Goal: Task Accomplishment & Management: Manage account settings

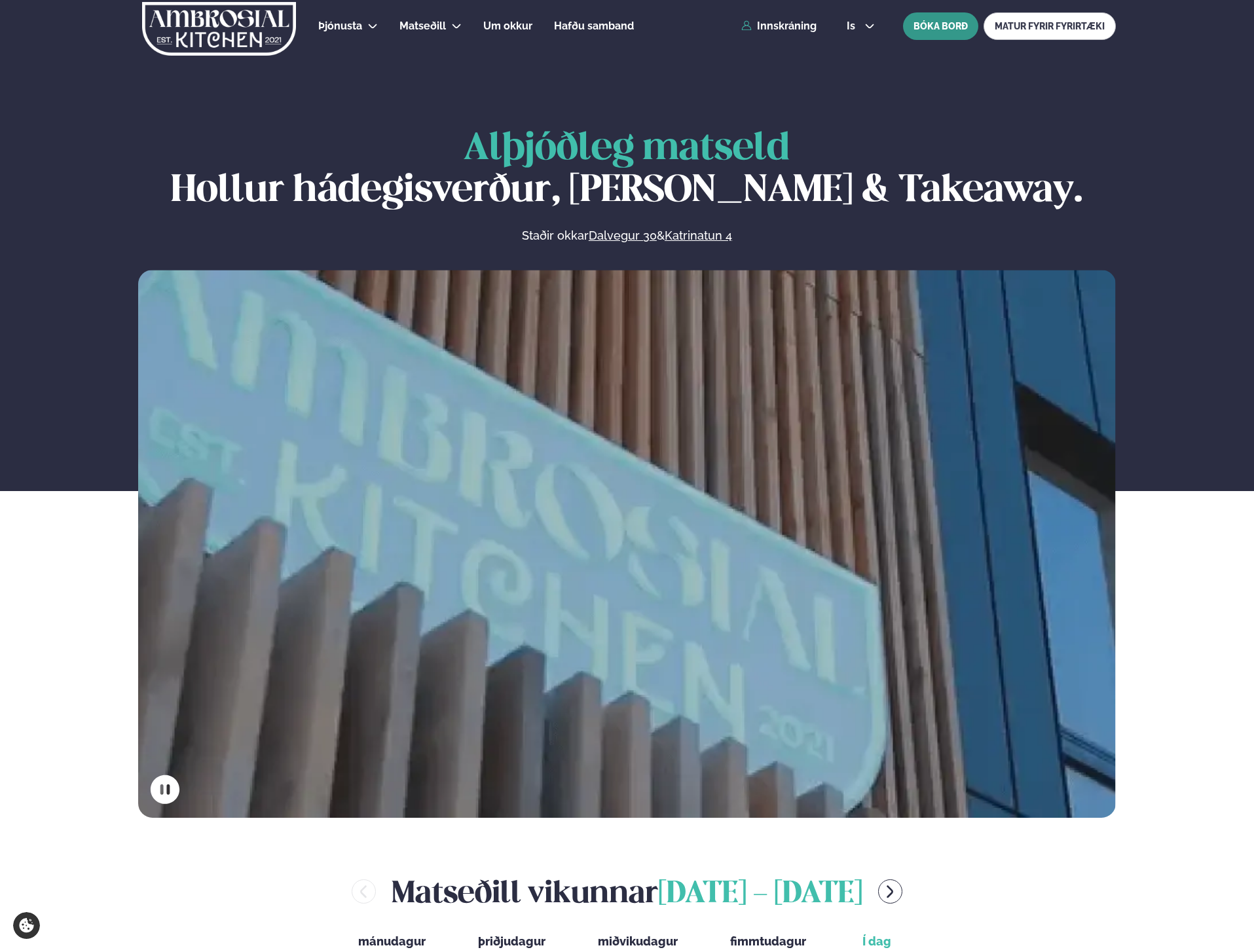
click at [950, 27] on button "BÓKA BORÐ" at bounding box center [940, 26] width 75 height 28
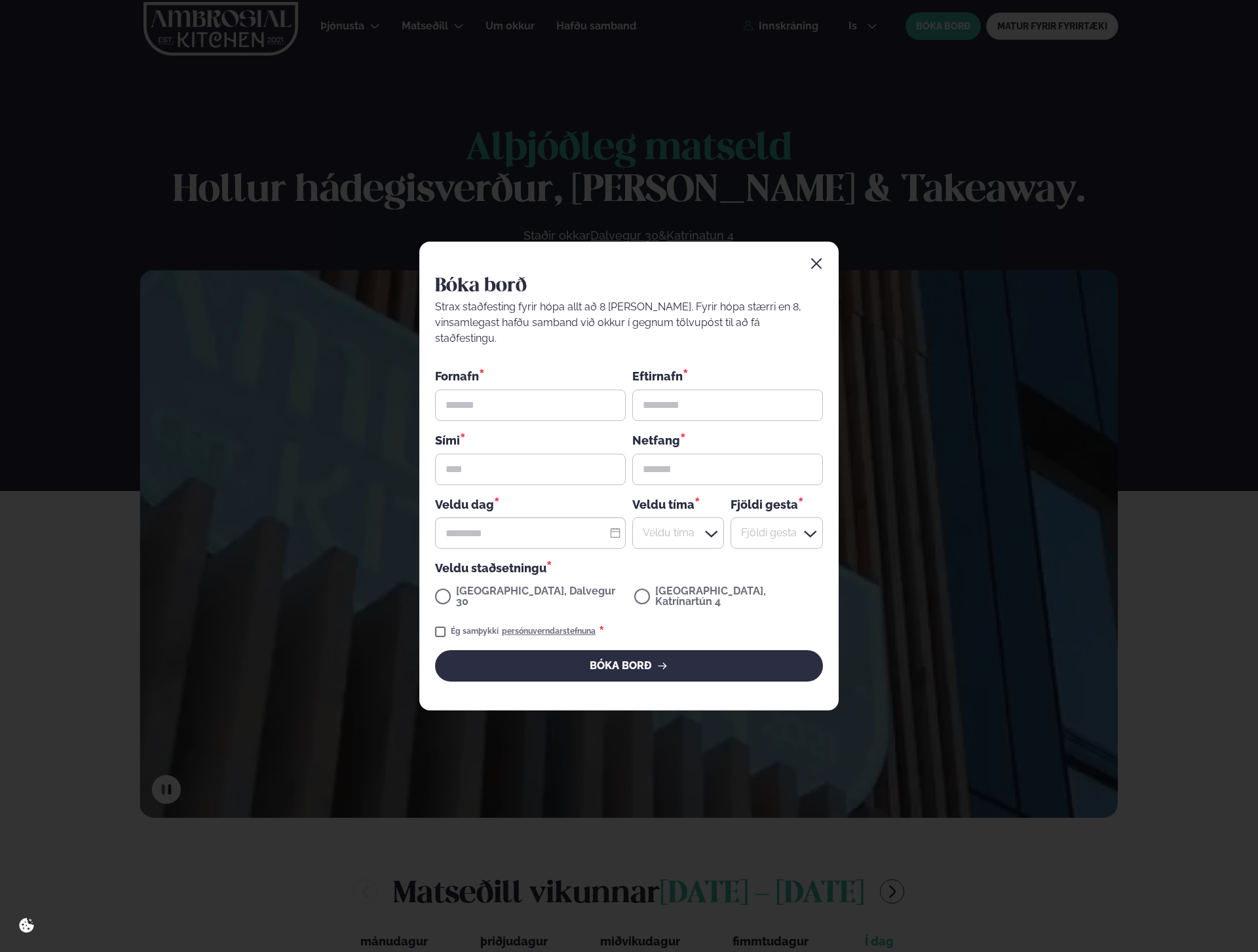
click at [816, 271] on icon "button" at bounding box center [816, 264] width 13 height 13
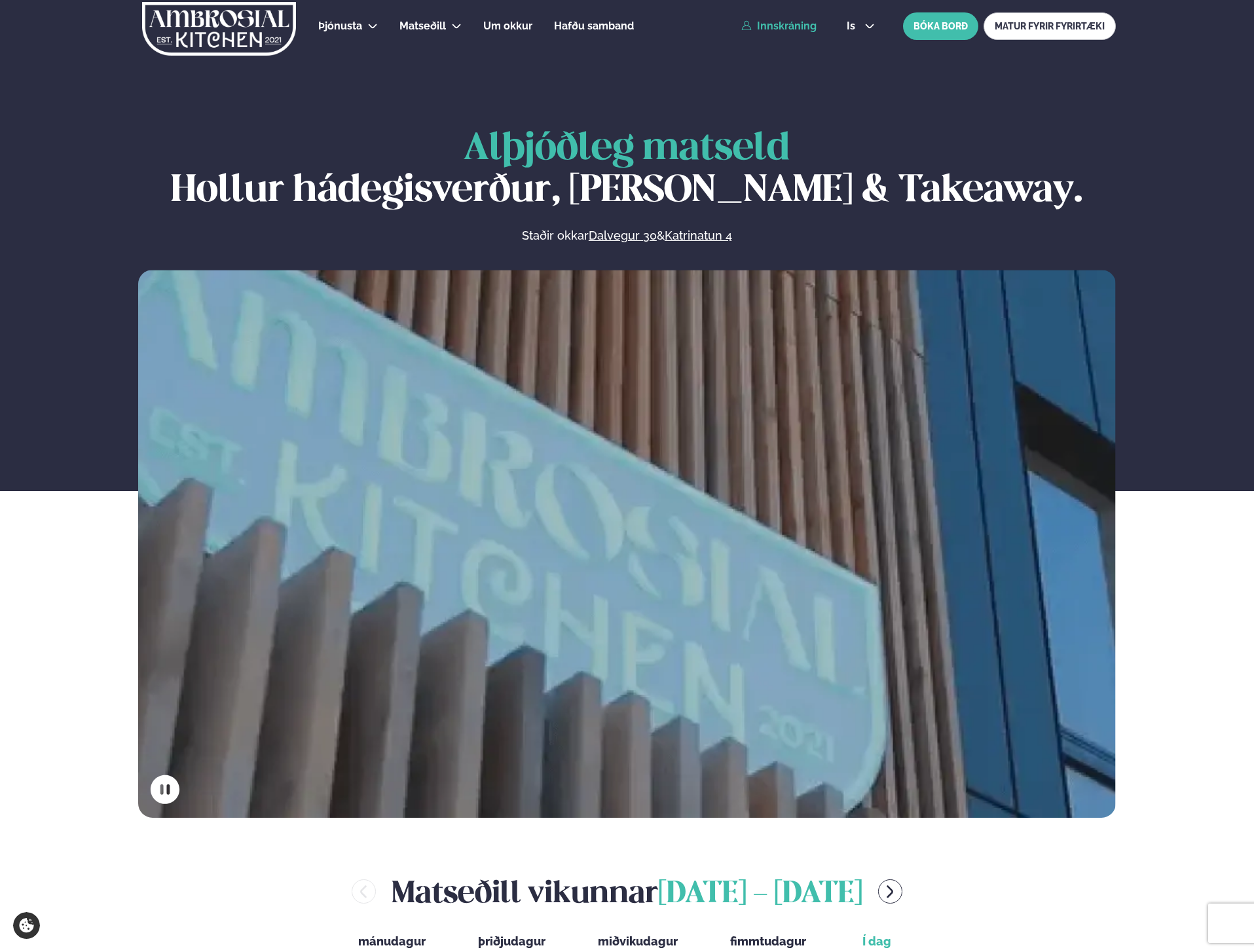
click at [797, 32] on link "Innskráning" at bounding box center [779, 26] width 75 height 12
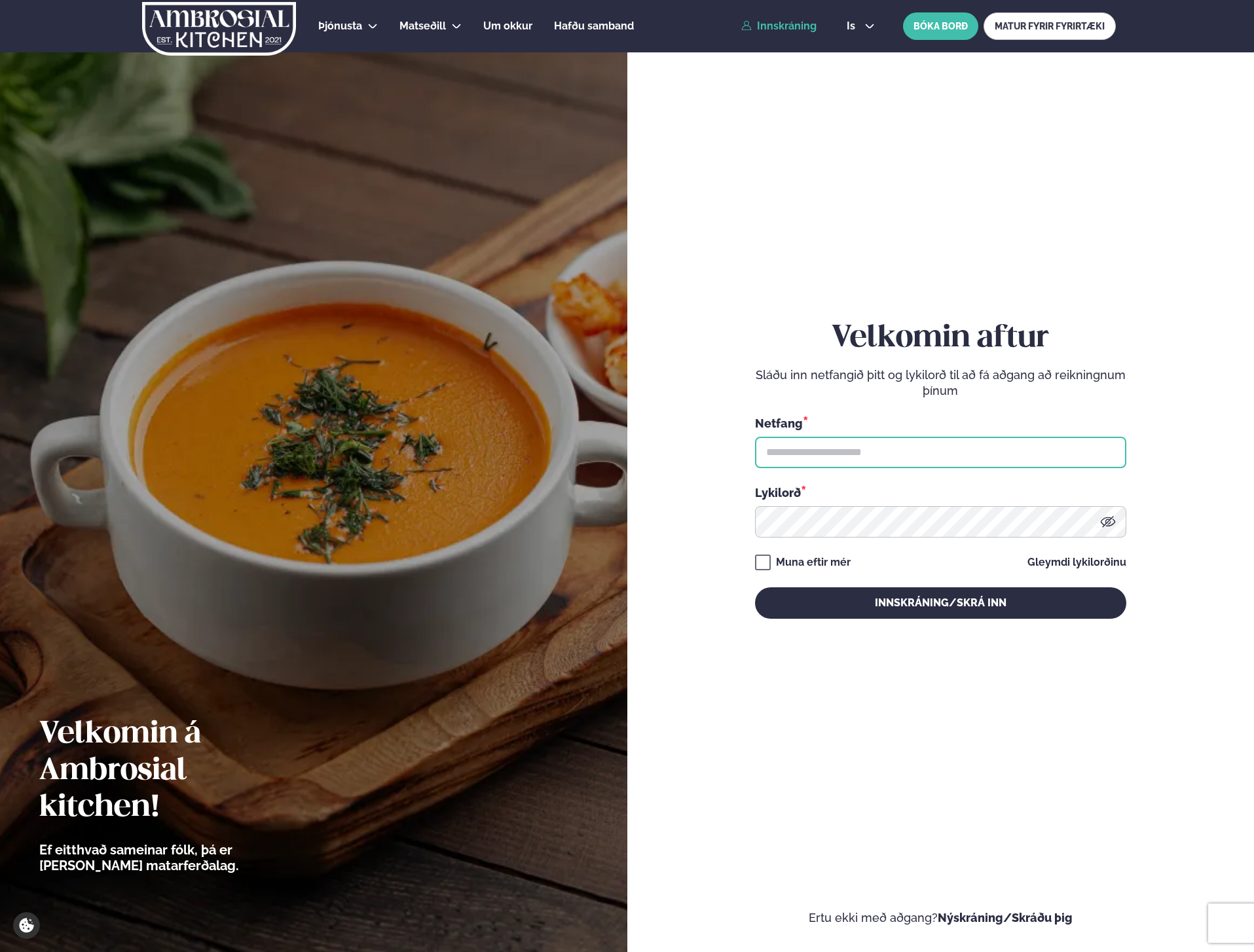
click at [942, 445] on input "text" at bounding box center [941, 452] width 372 height 32
click at [662, 476] on div "Velkomin aftur Sláðu inn netfangið þitt og lykilorð til að fá aðgang að reiknin…" at bounding box center [941, 476] width 627 height 952
click at [853, 455] on input "text" at bounding box center [941, 452] width 372 height 32
click at [738, 479] on form "Velkomin aftur Sláðu inn netfangið þitt og lykilorð til að fá aðgang að reiknin…" at bounding box center [941, 482] width 549 height 887
click at [821, 459] on input "text" at bounding box center [941, 452] width 372 height 32
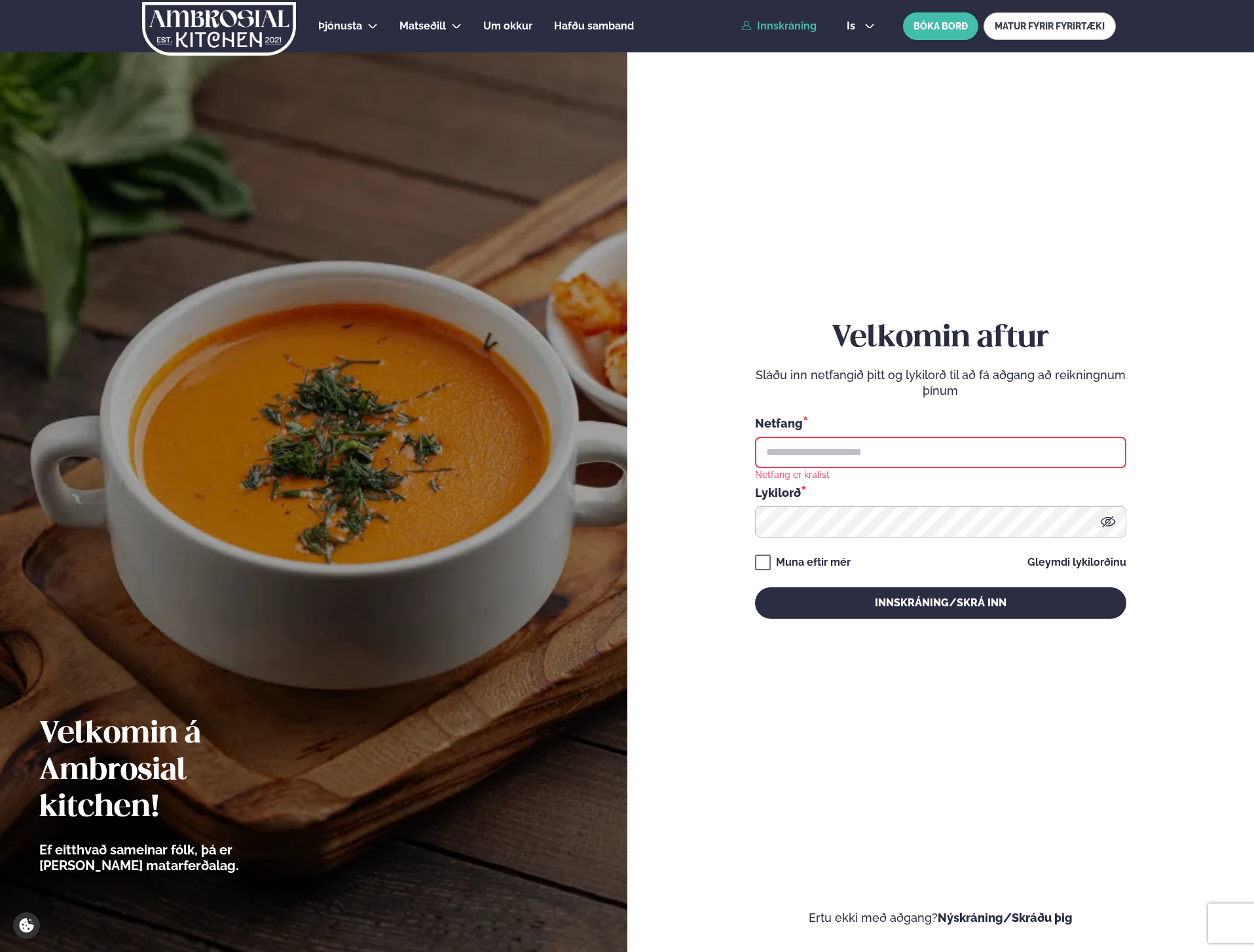
type input "**********"
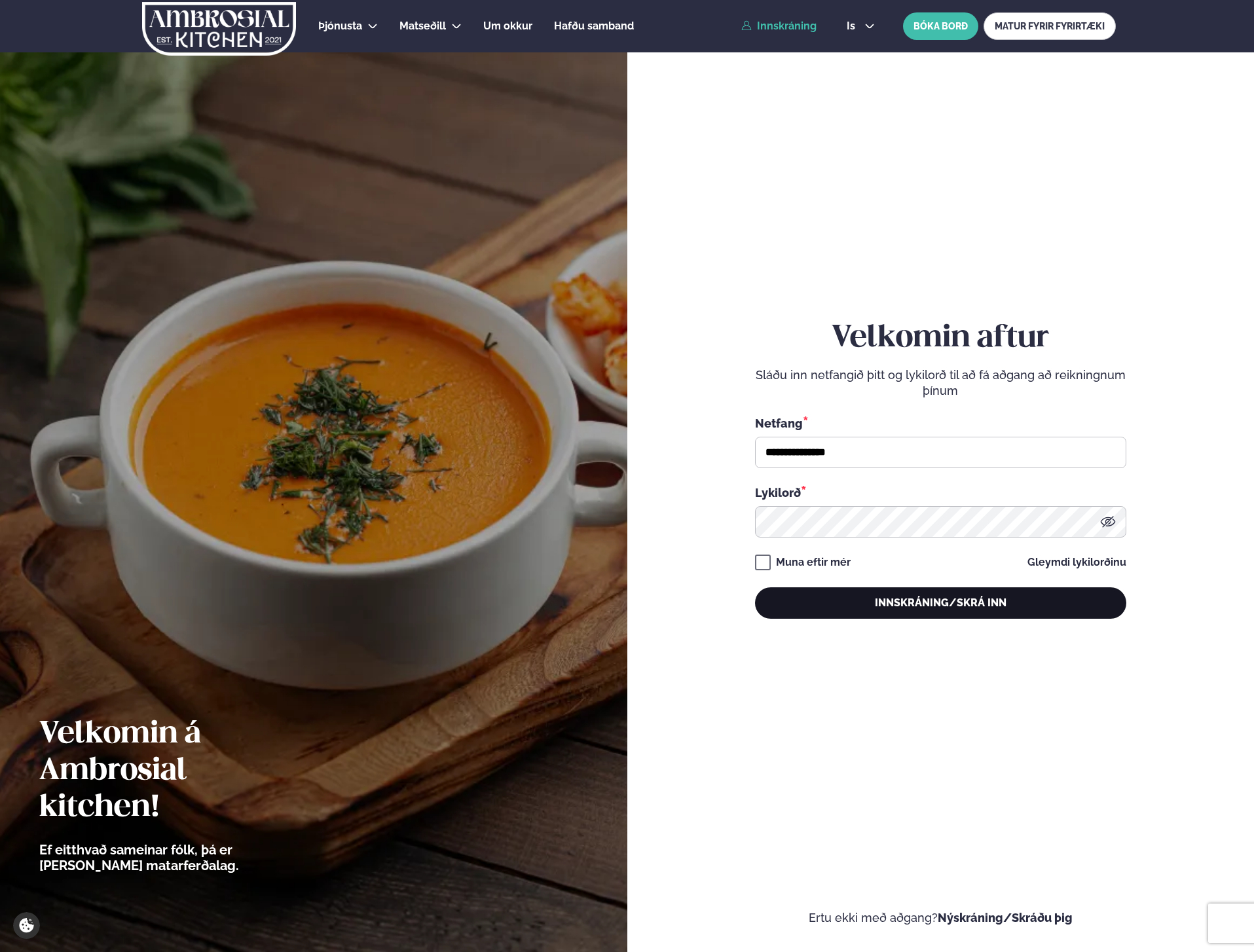
click at [944, 595] on button "Innskráning/Skrá inn" at bounding box center [941, 603] width 372 height 32
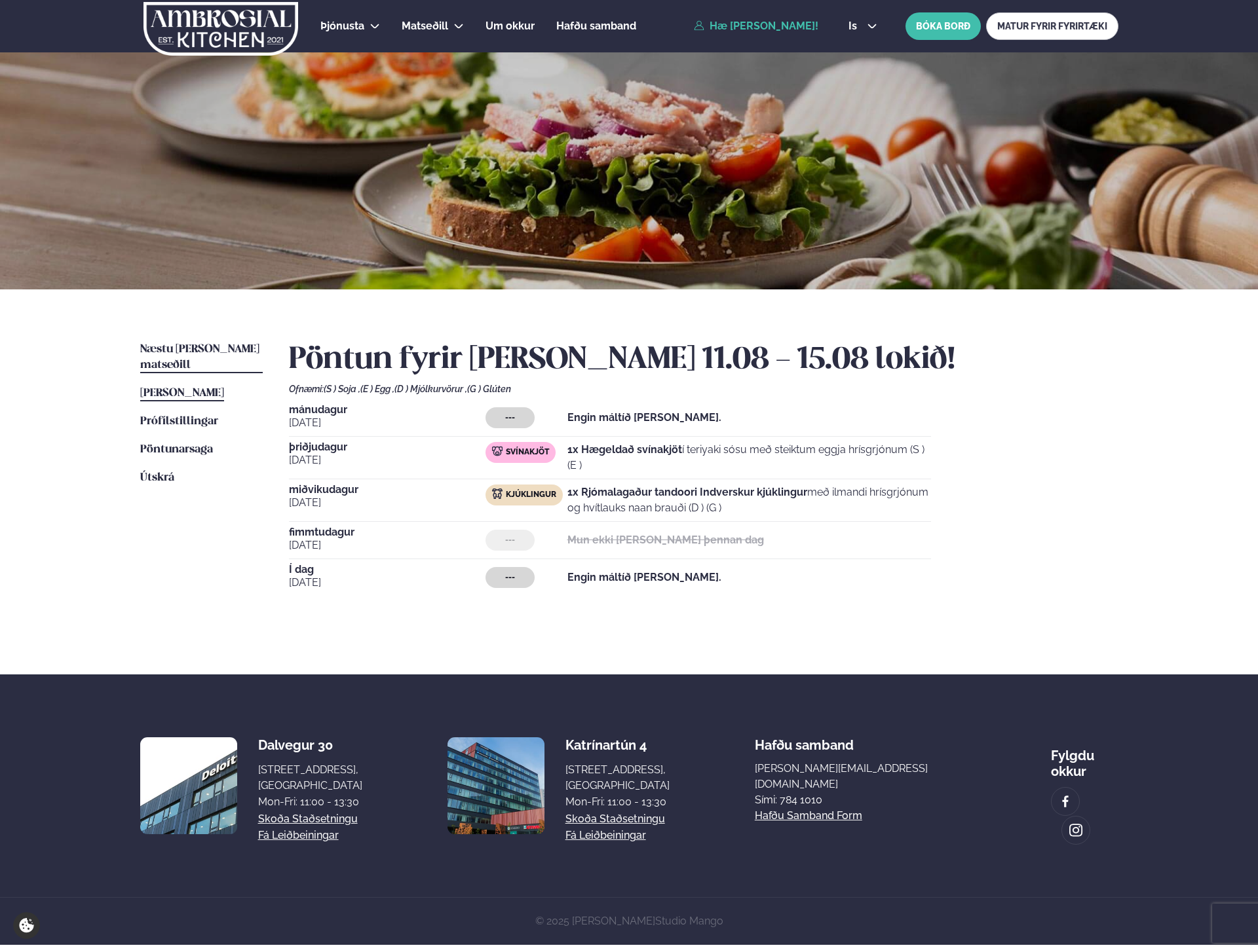
click at [214, 345] on span "Næstu [PERSON_NAME] matseðill" at bounding box center [199, 357] width 120 height 27
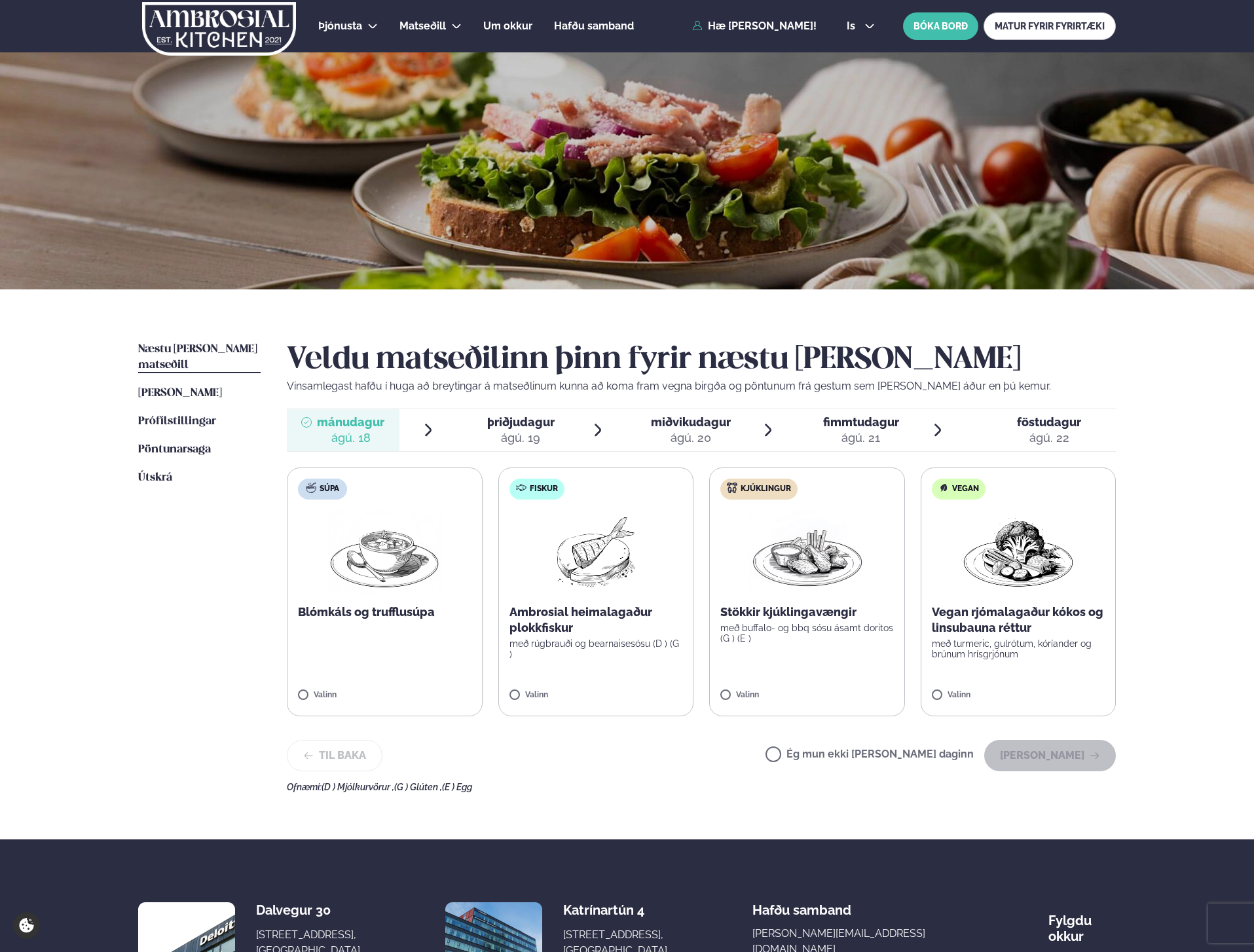
click at [542, 682] on label "Fiskur Ambrosial heimalagaður plokkfiskur með rúgbrauði og bearnaisesósu (D ) (…" at bounding box center [596, 592] width 196 height 249
click at [814, 748] on div "Ég mun ekki borða þann daginn Halda áfram" at bounding box center [941, 755] width 350 height 32
click at [1077, 761] on button "Halda áfram" at bounding box center [1050, 755] width 132 height 32
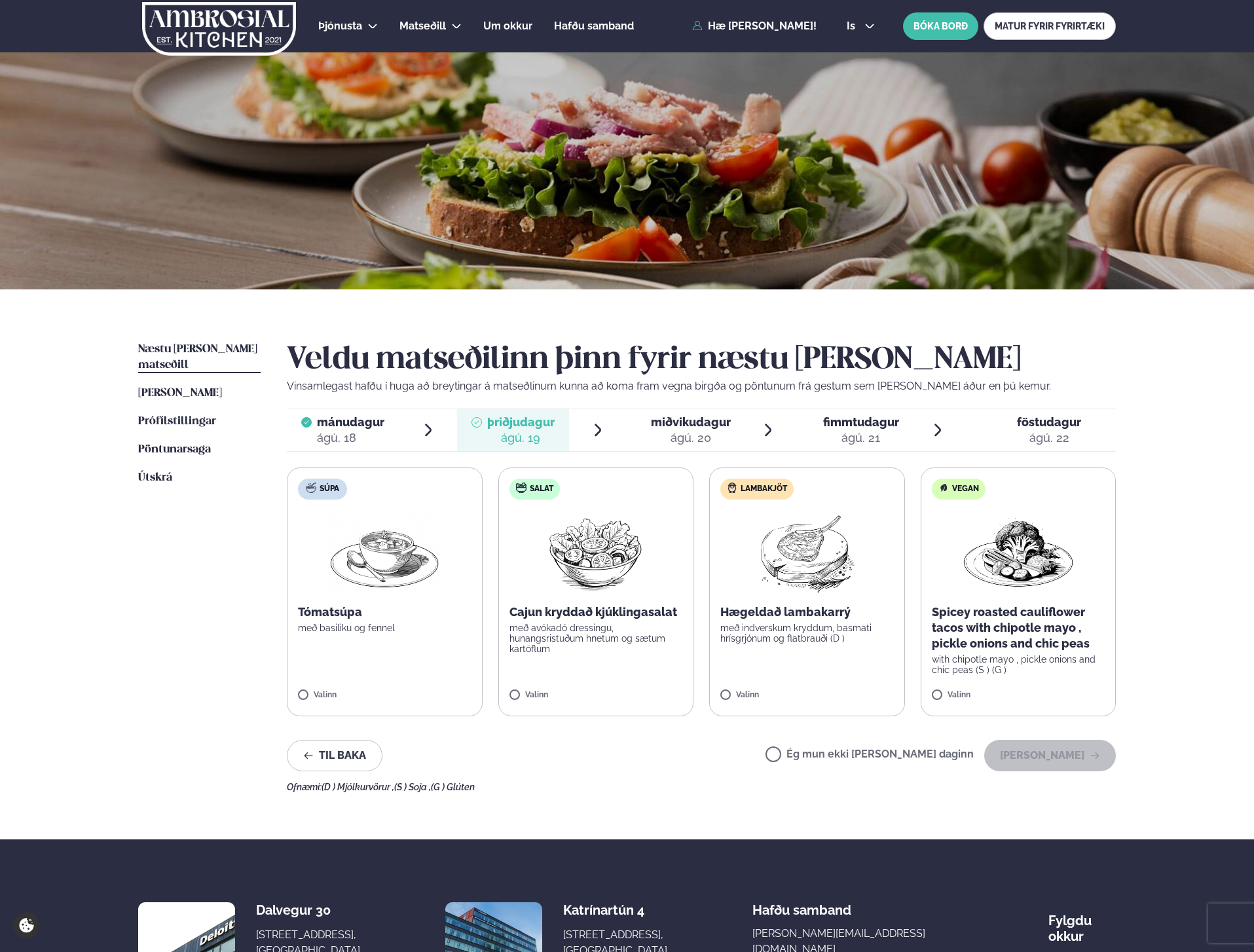
click at [732, 680] on label "Lambakjöt Hægeldað lambakarrý með indverskum kryddum, basmati hrísgrjónum og fl…" at bounding box center [806, 592] width 196 height 249
click at [1054, 754] on button "Halda áfram" at bounding box center [1050, 755] width 132 height 32
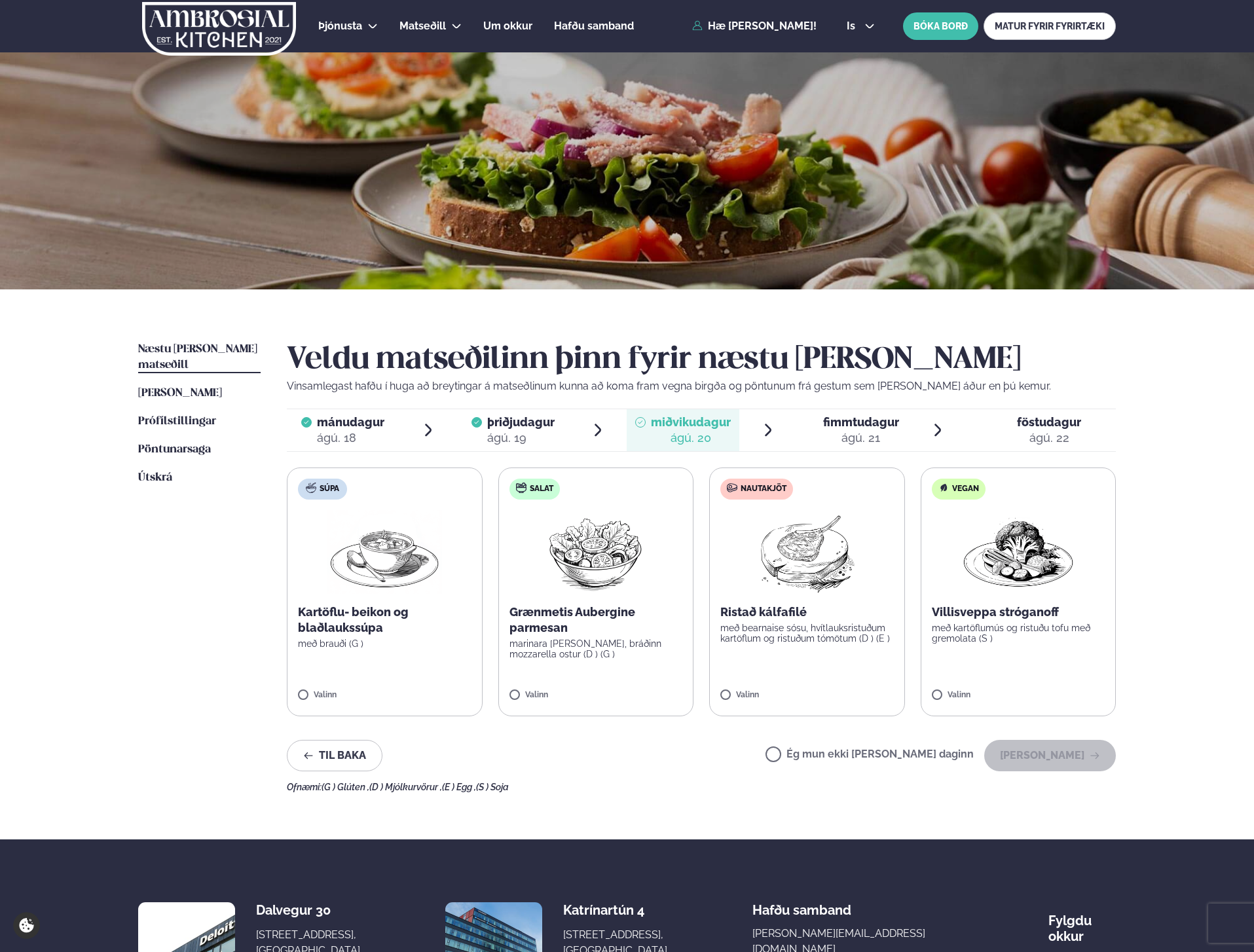
click at [856, 441] on div "ágú. 21" at bounding box center [861, 438] width 76 height 16
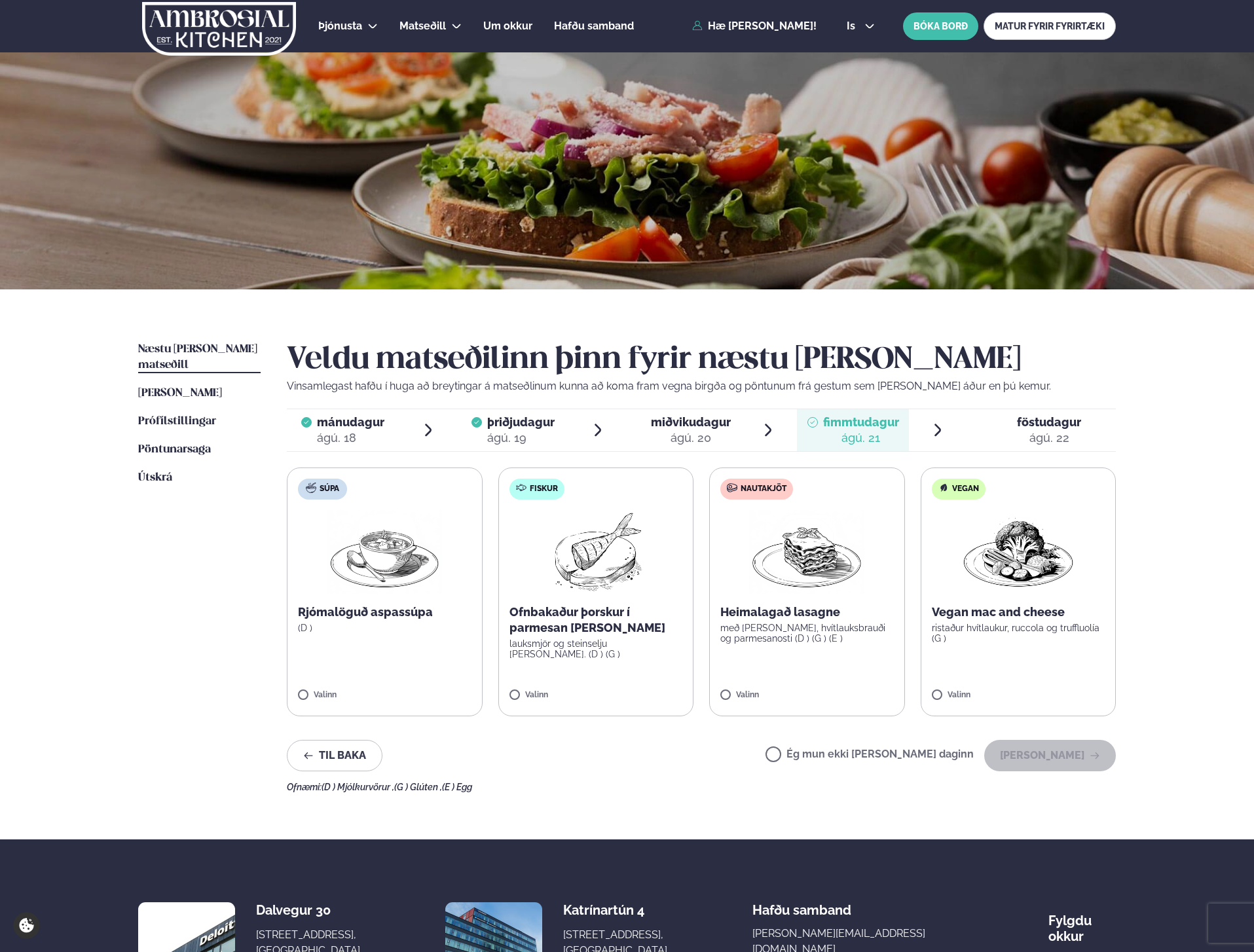
click at [740, 432] on li "miðvikudagur mið. ágú. 20" at bounding box center [701, 430] width 149 height 42
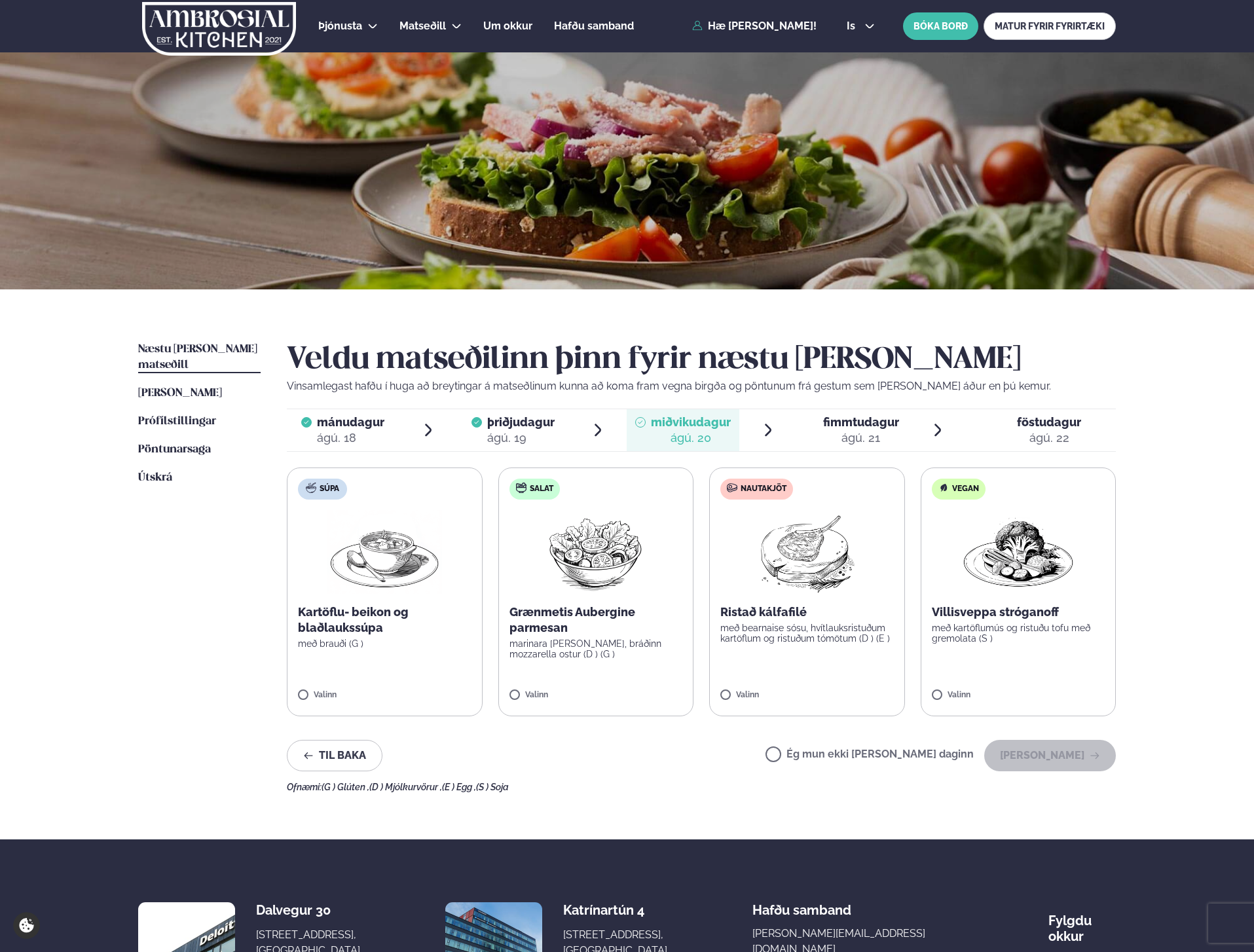
click at [1057, 430] on div "ágú. 22" at bounding box center [1048, 438] width 64 height 16
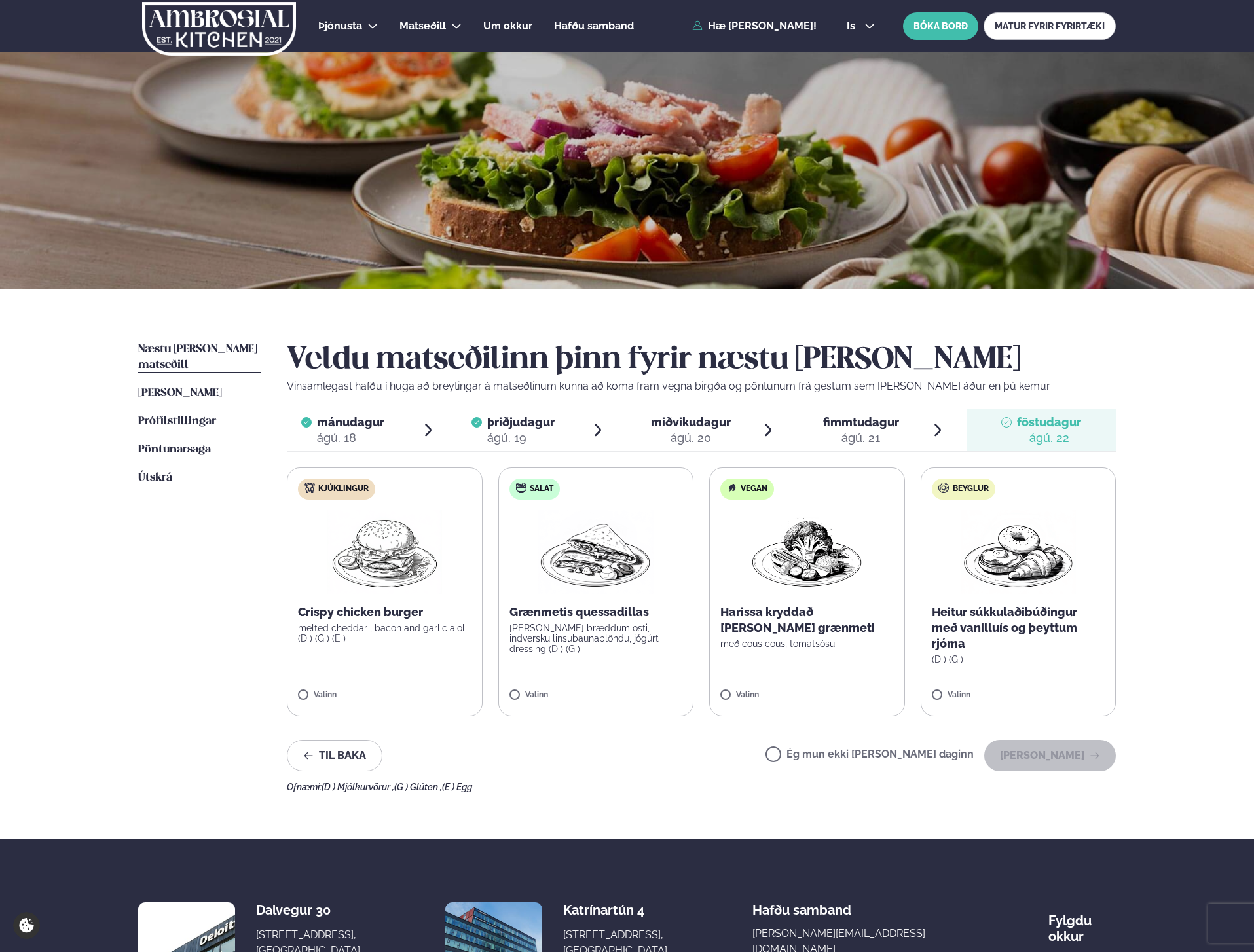
click at [681, 422] on span "miðvikudagur" at bounding box center [690, 422] width 80 height 14
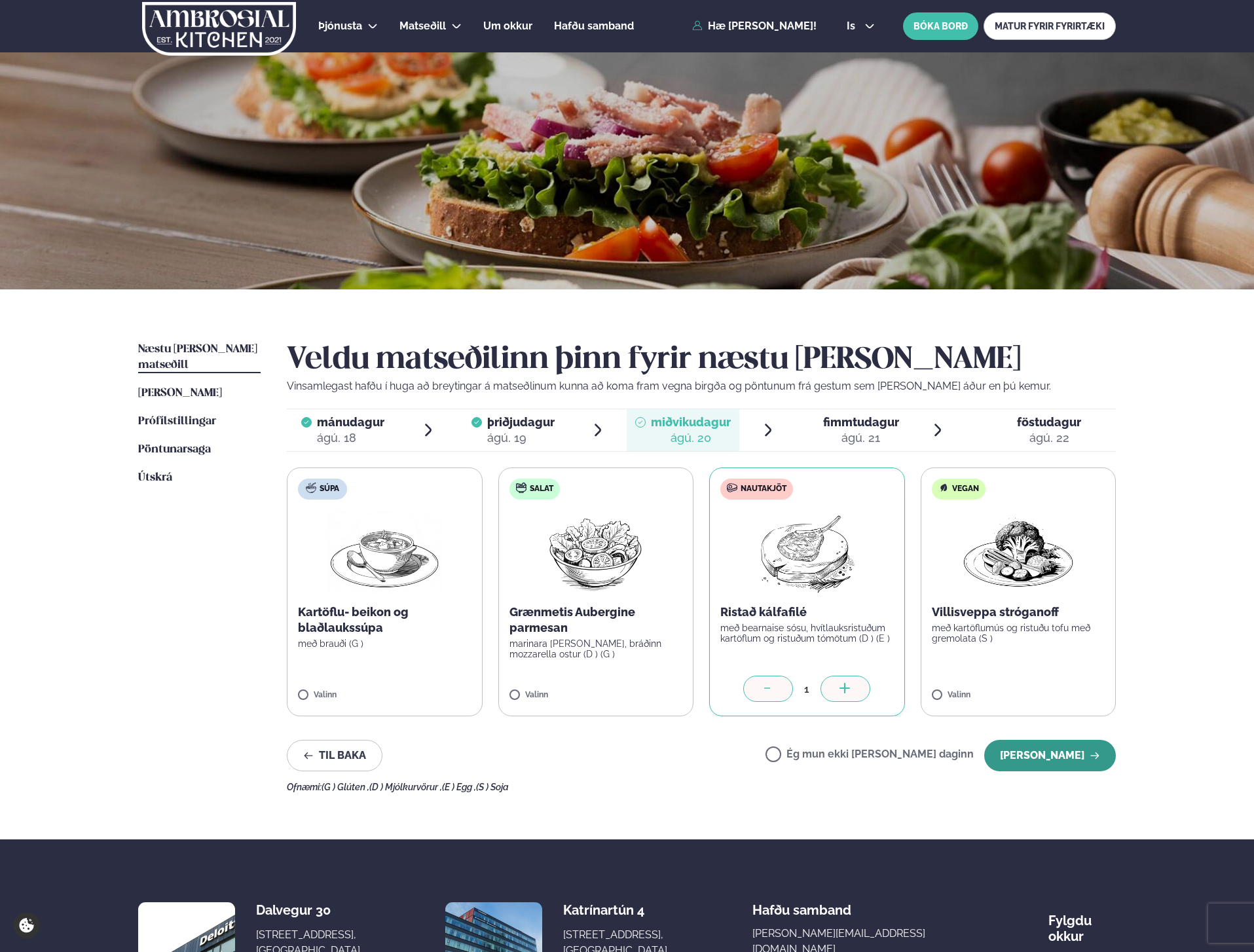
click at [1062, 760] on button "Halda áfram" at bounding box center [1050, 755] width 132 height 32
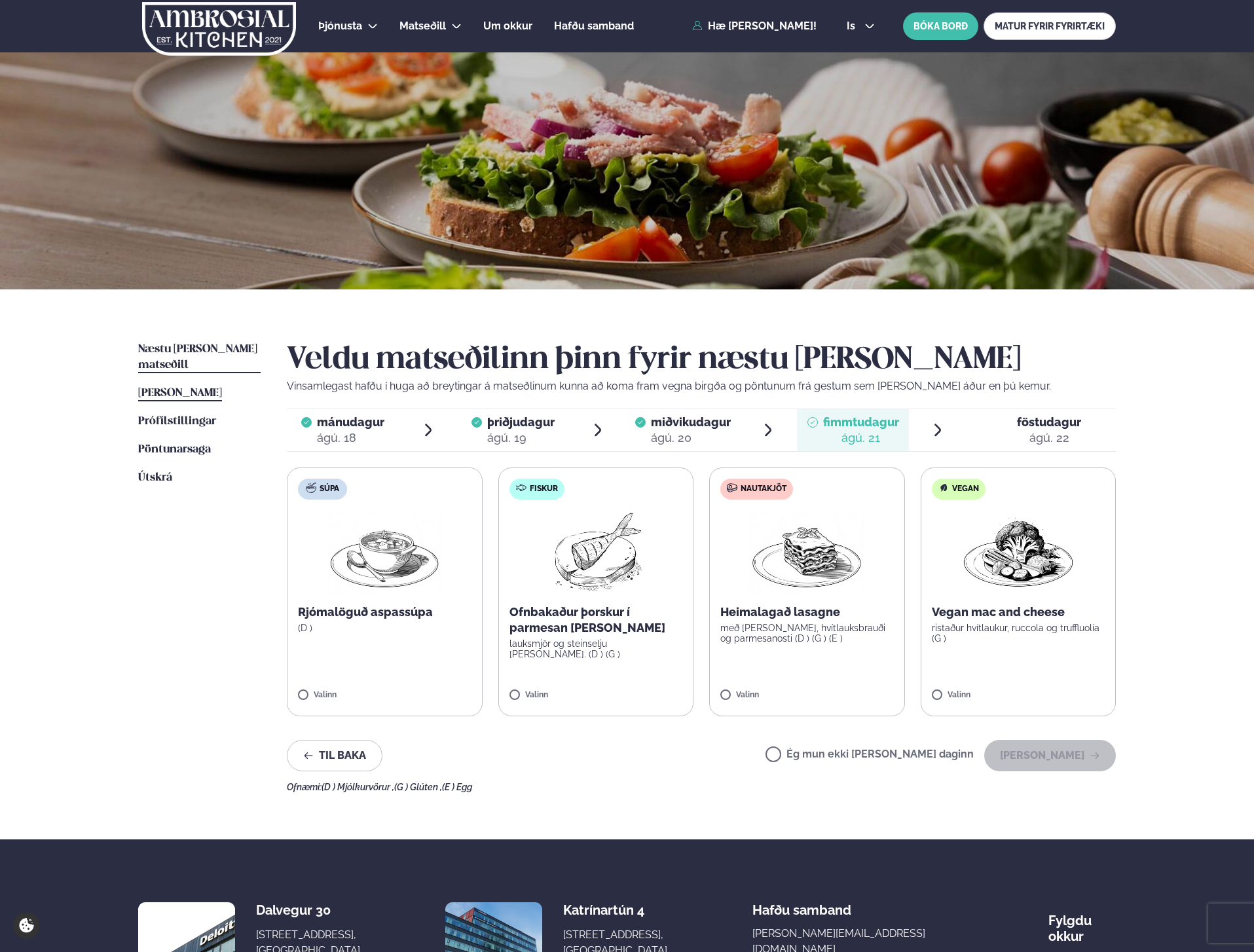
click at [207, 387] on span "[PERSON_NAME]" at bounding box center [180, 393] width 83 height 11
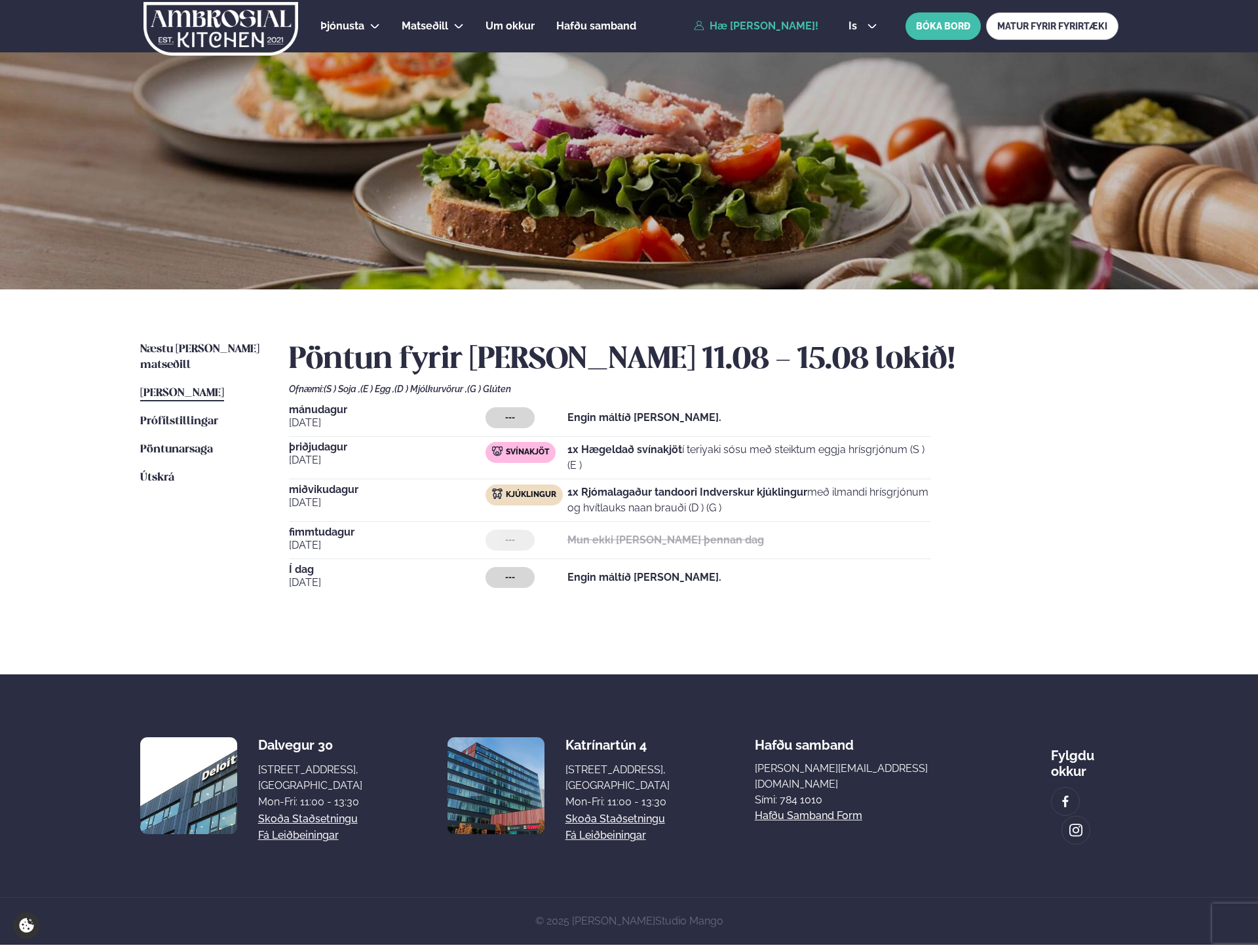
click at [222, 340] on div "Næstu viku matseðill Næsta vika Þessa viku matseðill Þessa viku Prófílstillinga…" at bounding box center [629, 481] width 1057 height 385
click at [222, 342] on link "Næstu viku matseðill Næsta vika" at bounding box center [201, 358] width 122 height 32
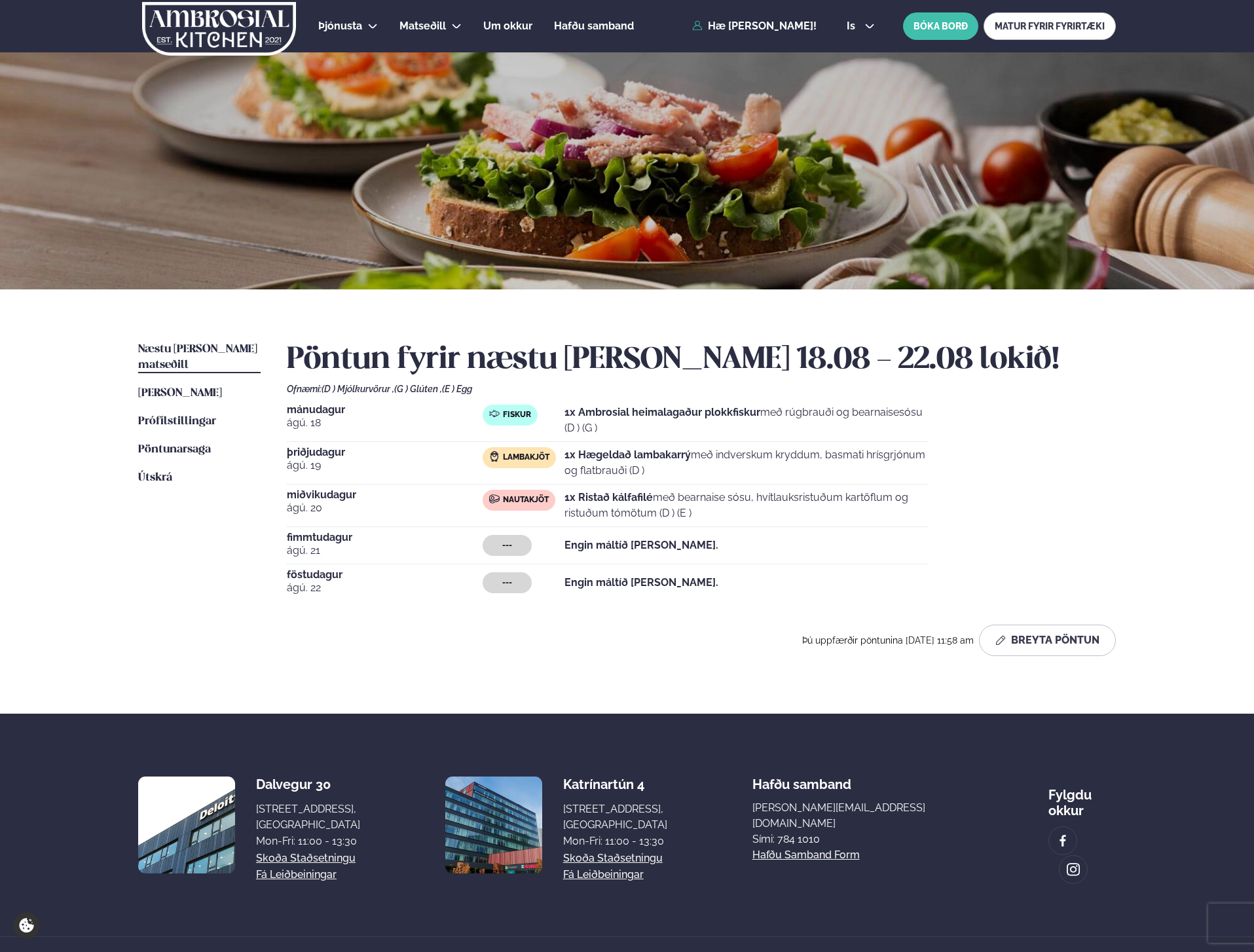
click at [700, 625] on div "Þú uppfærðir pöntunina 15 Aug 11:58 am Breyta Pöntun" at bounding box center [701, 641] width 830 height 32
